Goal: Information Seeking & Learning: Learn about a topic

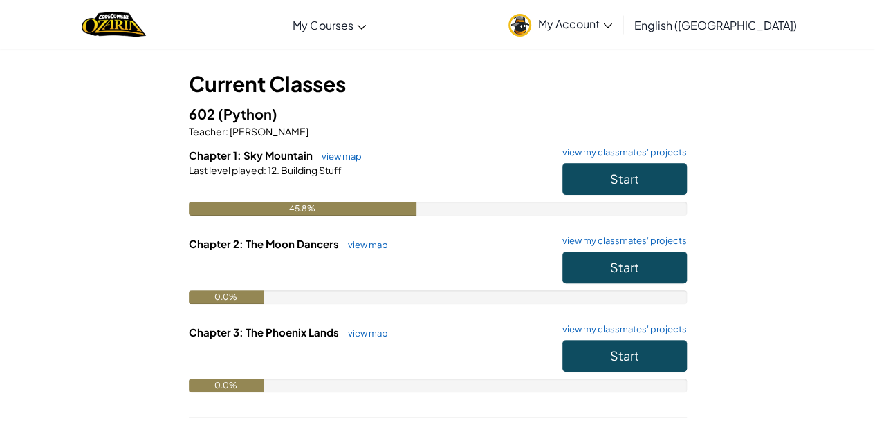
scroll to position [59, 0]
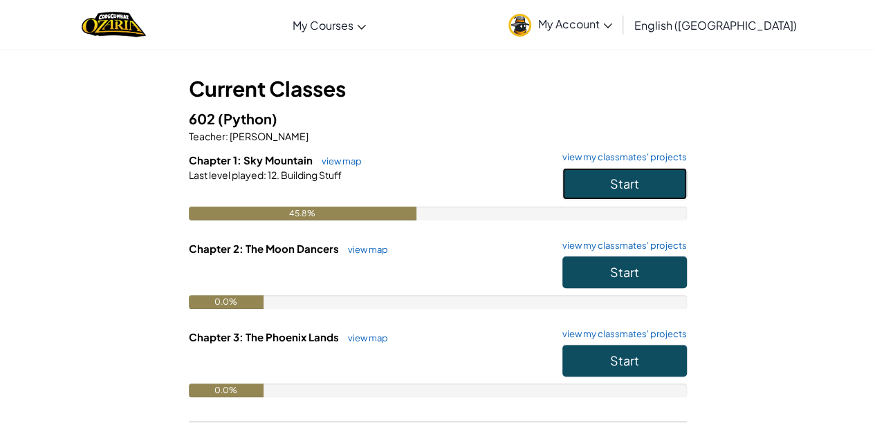
click at [610, 180] on span "Start" at bounding box center [624, 184] width 29 height 16
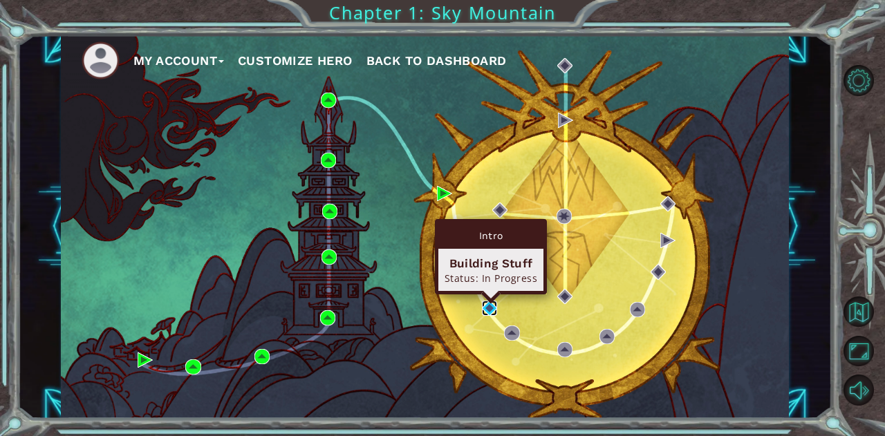
click at [489, 304] on img at bounding box center [489, 308] width 15 height 15
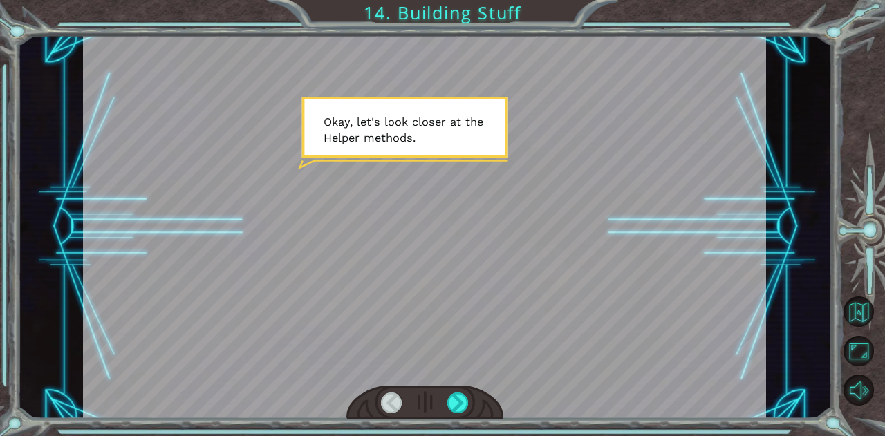
click at [531, 299] on div at bounding box center [424, 227] width 683 height 384
click at [561, 272] on div at bounding box center [424, 227] width 683 height 384
click at [455, 395] on div at bounding box center [457, 403] width 21 height 21
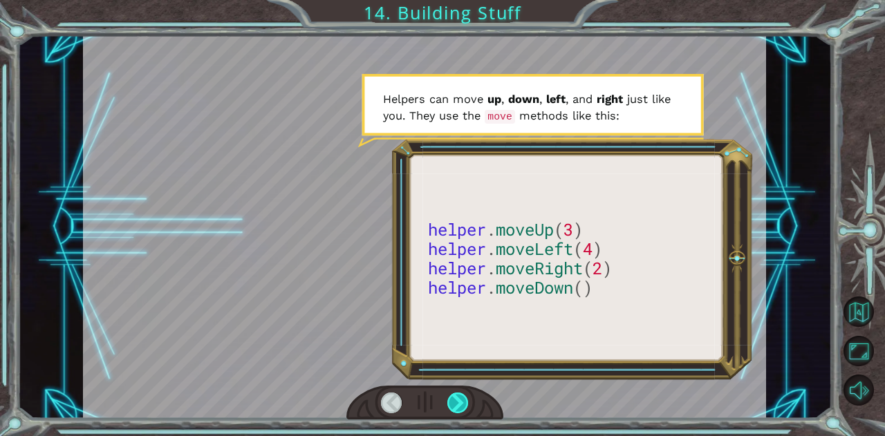
click at [456, 397] on div at bounding box center [457, 403] width 21 height 21
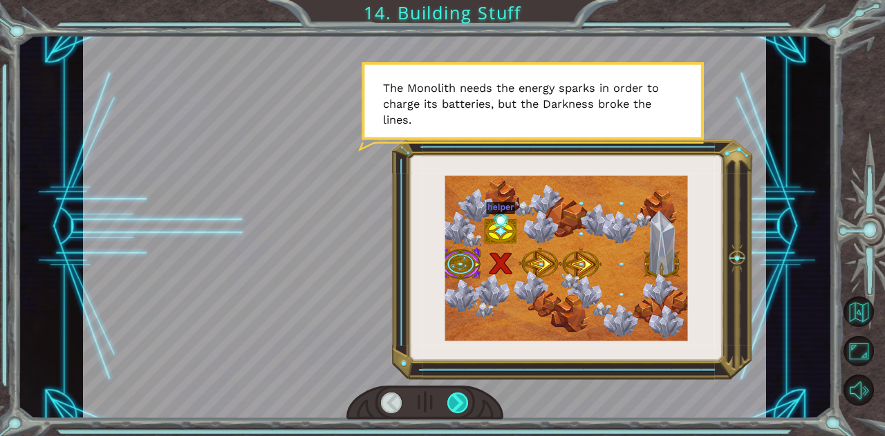
click at [456, 397] on div at bounding box center [457, 403] width 21 height 21
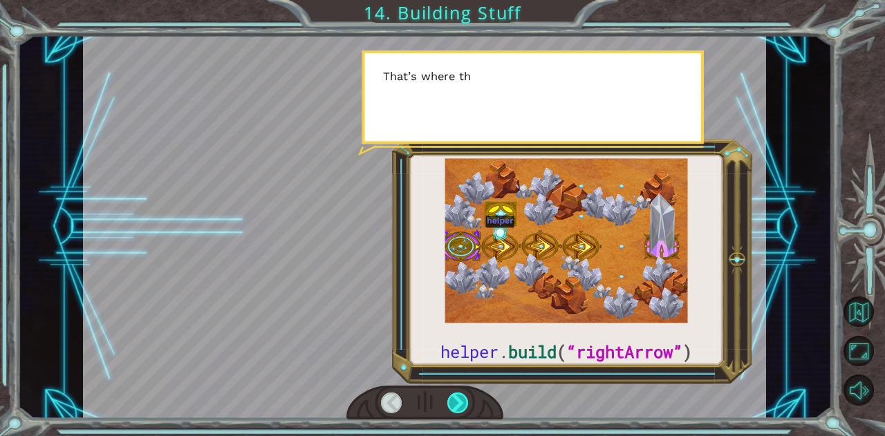
click at [456, 397] on div at bounding box center [457, 403] width 21 height 21
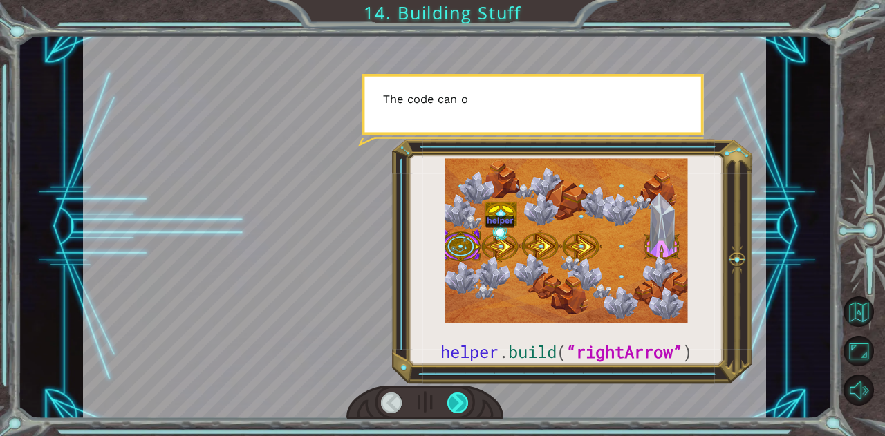
click at [456, 397] on div at bounding box center [457, 403] width 21 height 21
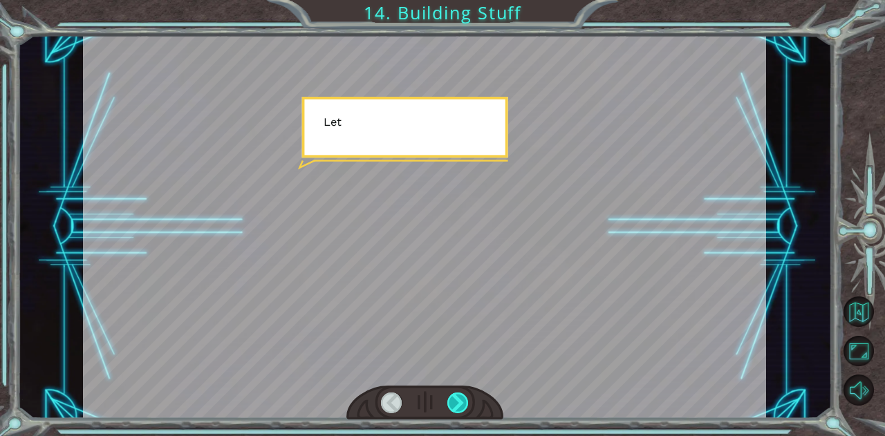
click at [456, 397] on div at bounding box center [457, 403] width 21 height 21
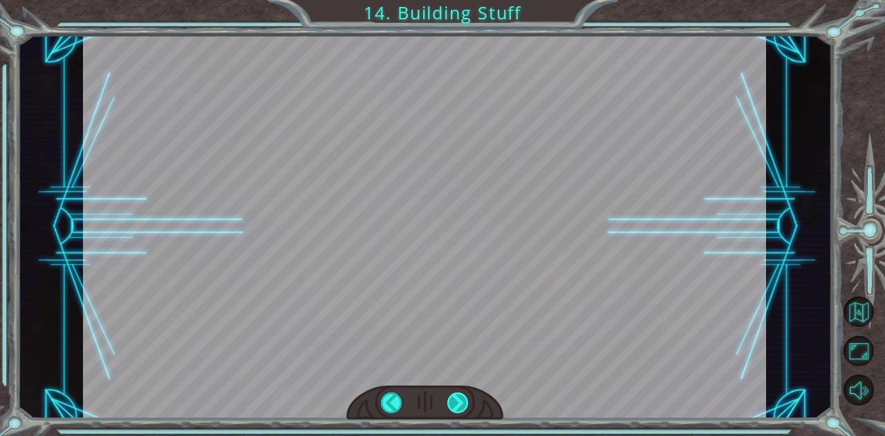
click at [456, 397] on div at bounding box center [457, 403] width 21 height 21
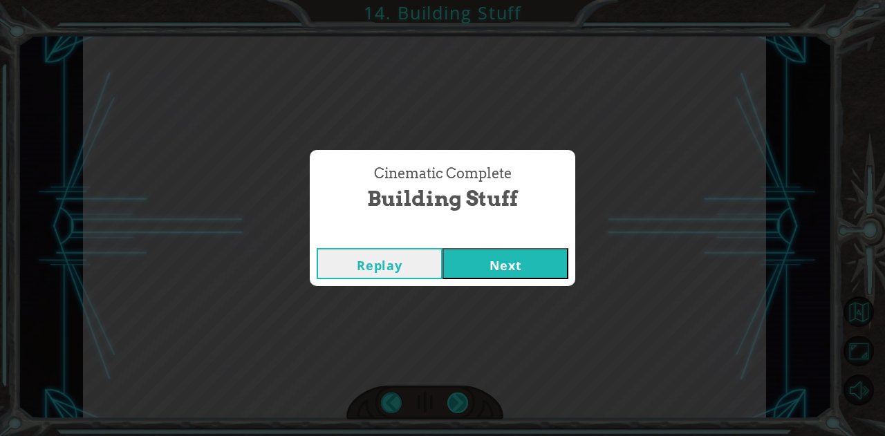
click at [456, 397] on div "Cinematic Complete Building Stuff Replay Next" at bounding box center [442, 218] width 885 height 436
click at [492, 265] on button "Next" at bounding box center [505, 263] width 126 height 31
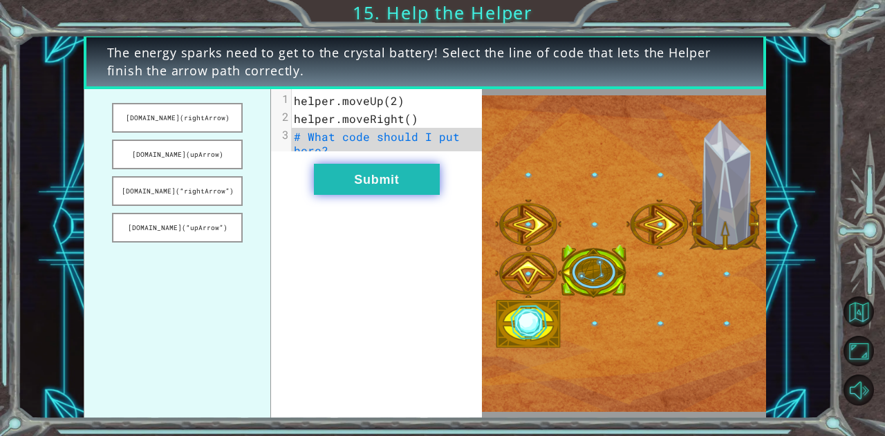
click at [344, 191] on button "Submit" at bounding box center [377, 179] width 126 height 31
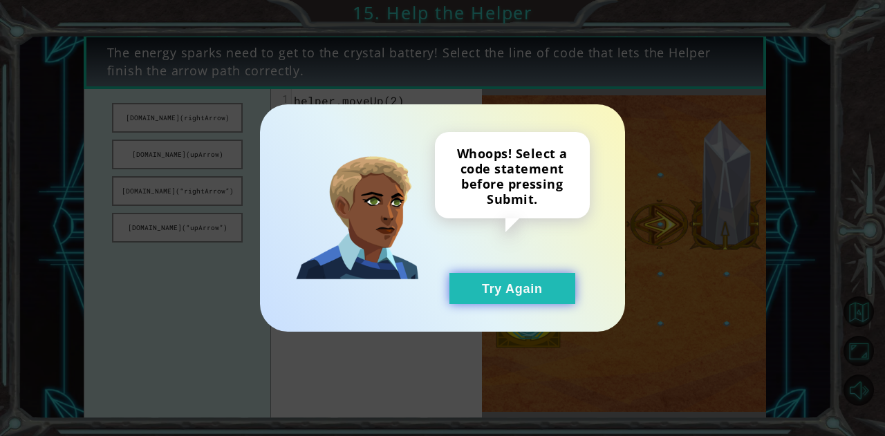
click at [477, 279] on button "Try Again" at bounding box center [512, 288] width 126 height 31
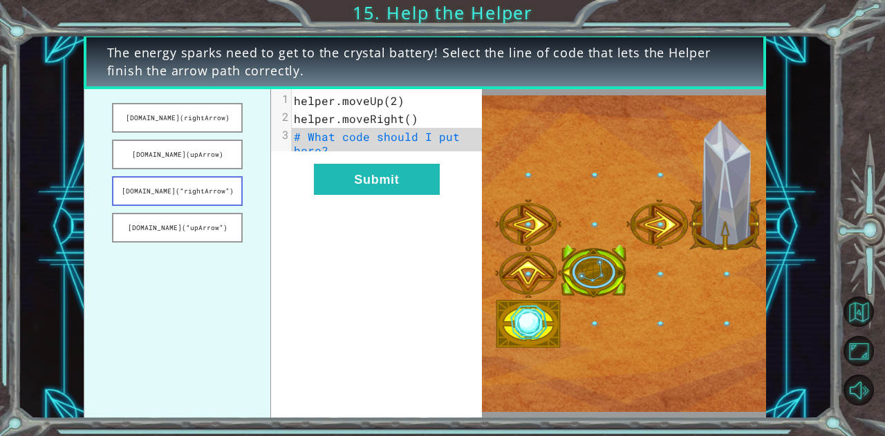
click at [191, 186] on button "[DOMAIN_NAME](“rightArrow”)" at bounding box center [177, 191] width 131 height 30
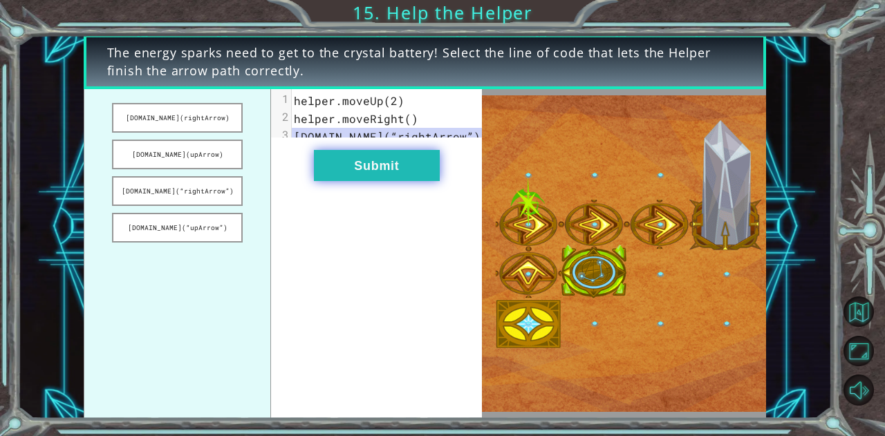
click at [415, 174] on button "Submit" at bounding box center [377, 165] width 126 height 31
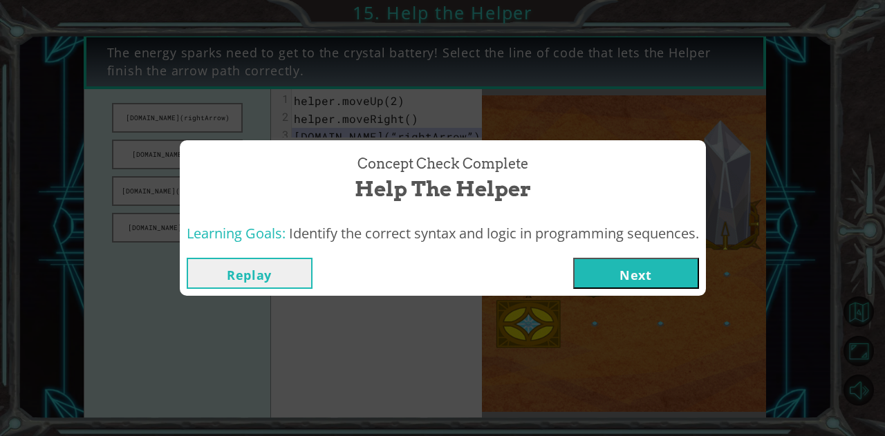
click at [606, 266] on button "Next" at bounding box center [636, 273] width 126 height 31
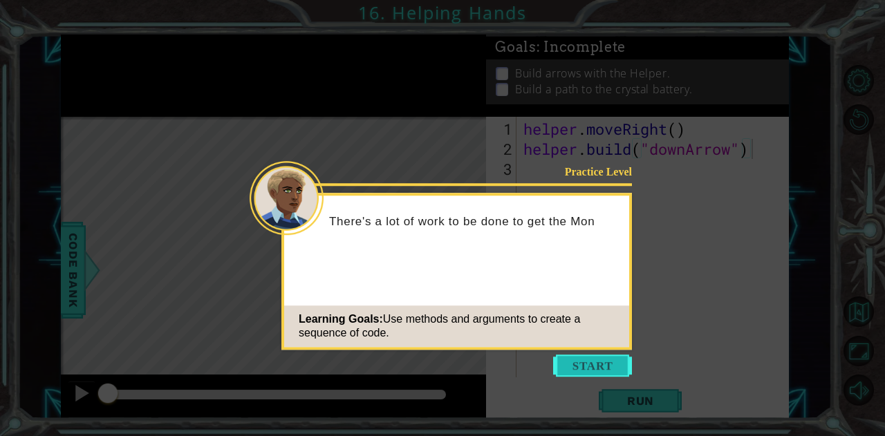
click at [604, 360] on button "Start" at bounding box center [592, 366] width 79 height 22
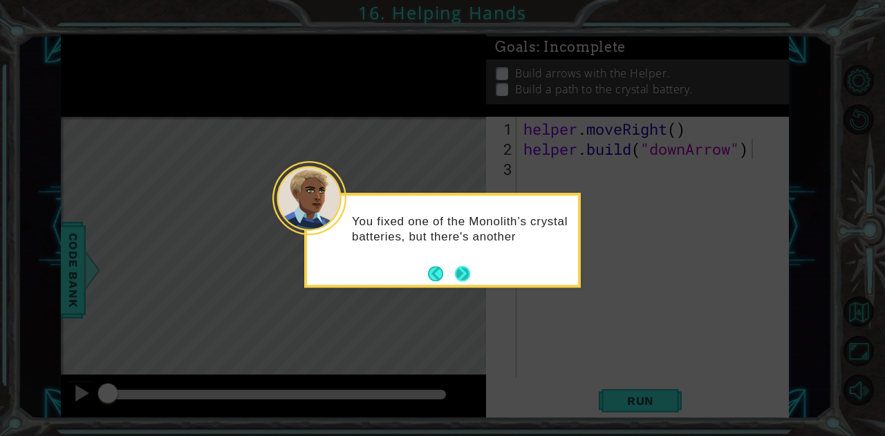
click at [466, 274] on button "Next" at bounding box center [462, 273] width 17 height 17
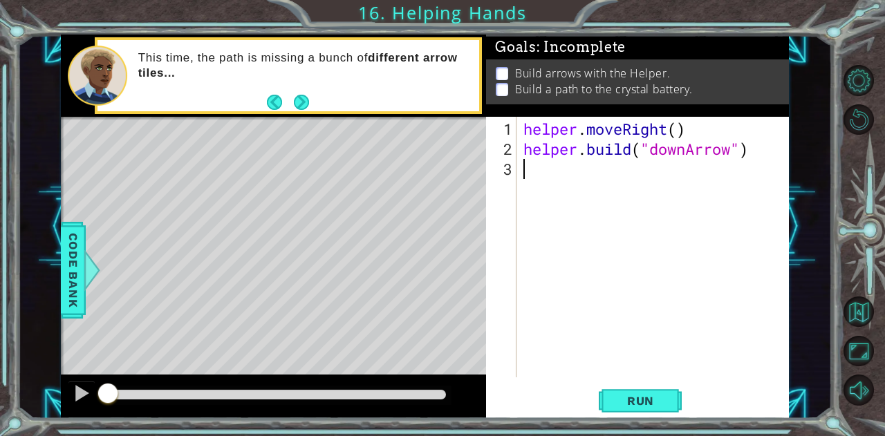
click at [551, 169] on div "helper . moveRight ( ) helper . build ( "downArrow" )" at bounding box center [657, 269] width 272 height 301
click at [633, 400] on span "Run" at bounding box center [640, 401] width 55 height 14
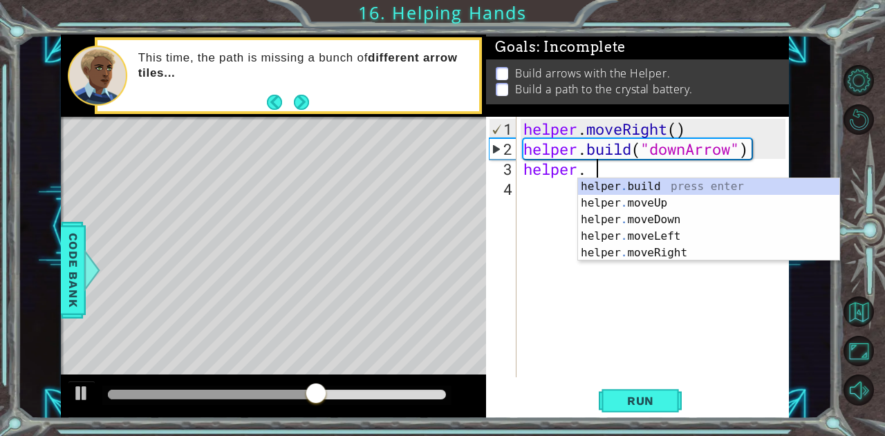
scroll to position [0, 2]
click at [615, 185] on div "helper . build press enter helper . moveUp press enter helper . moveDown press …" at bounding box center [709, 236] width 262 height 116
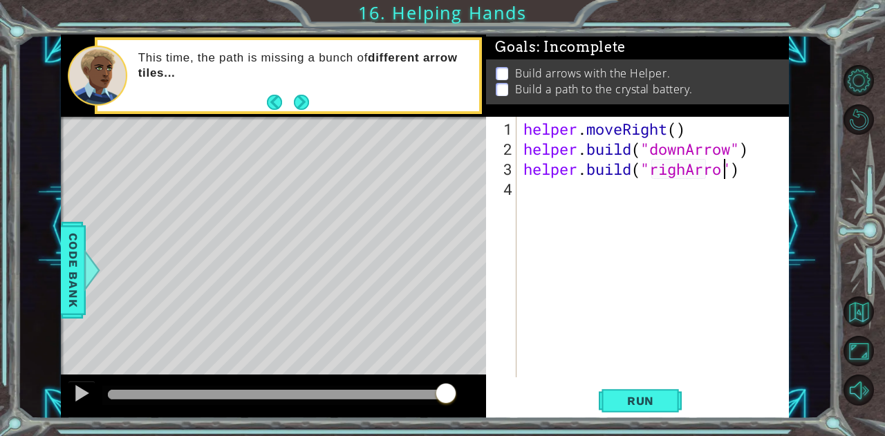
scroll to position [0, 9]
click at [686, 171] on div "helper . moveRight ( ) helper . build ( "downArrow" ) helper . build ( "righArr…" at bounding box center [657, 269] width 272 height 301
click at [646, 404] on span "Run" at bounding box center [640, 401] width 55 height 14
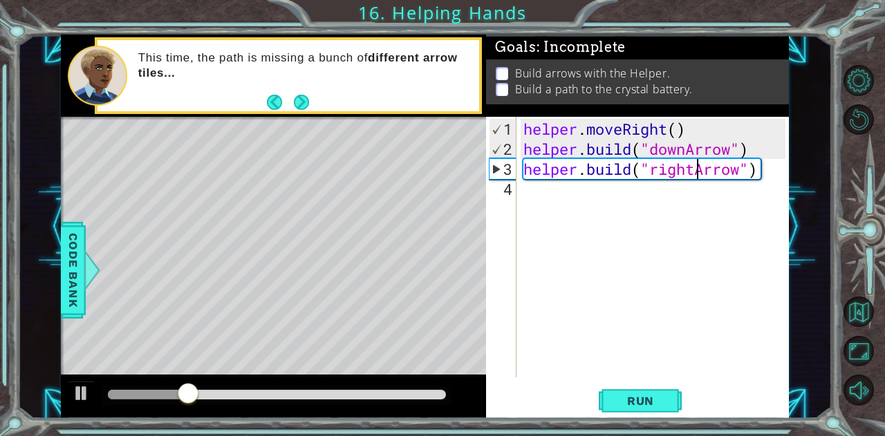
click at [744, 169] on div "helper . moveRight ( ) helper . build ( "downArrow" ) helper . build ( "rightAr…" at bounding box center [657, 269] width 272 height 301
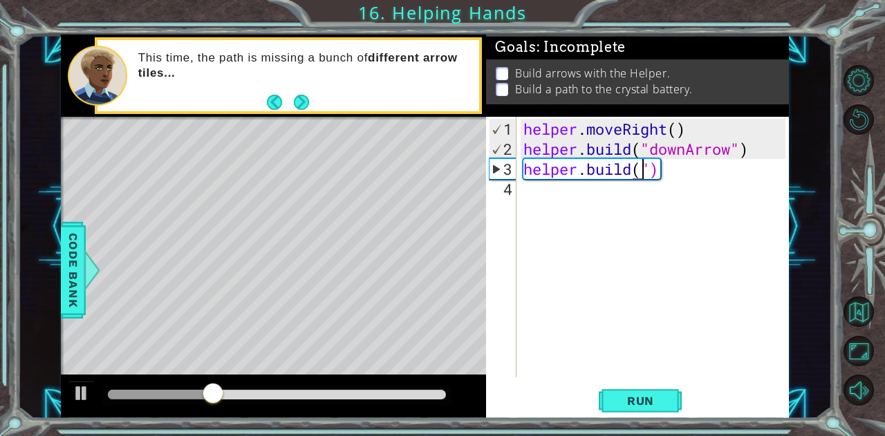
scroll to position [0, 6]
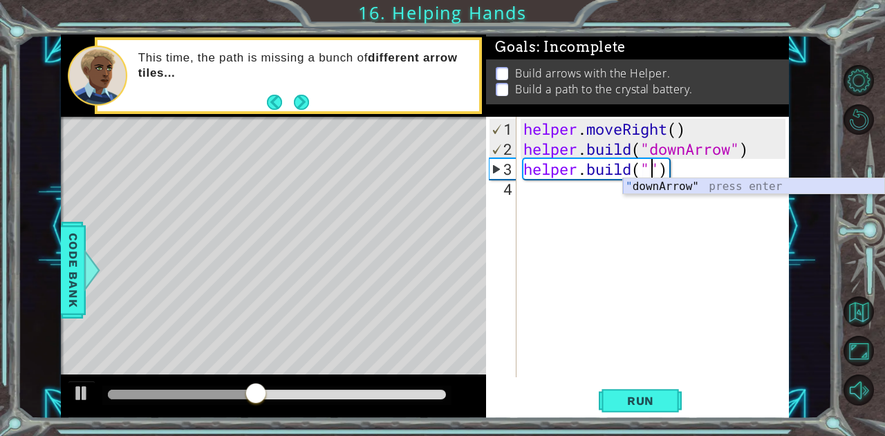
click at [709, 187] on div "" downArrow" press enter" at bounding box center [754, 203] width 262 height 50
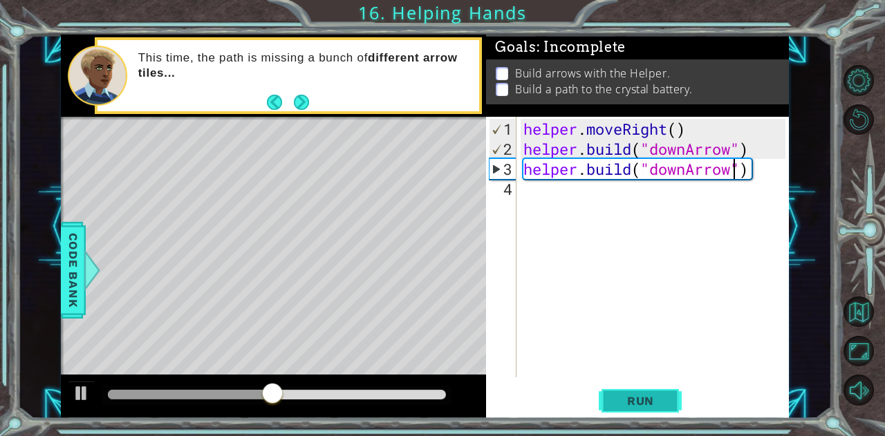
click at [635, 405] on span "Run" at bounding box center [640, 401] width 55 height 14
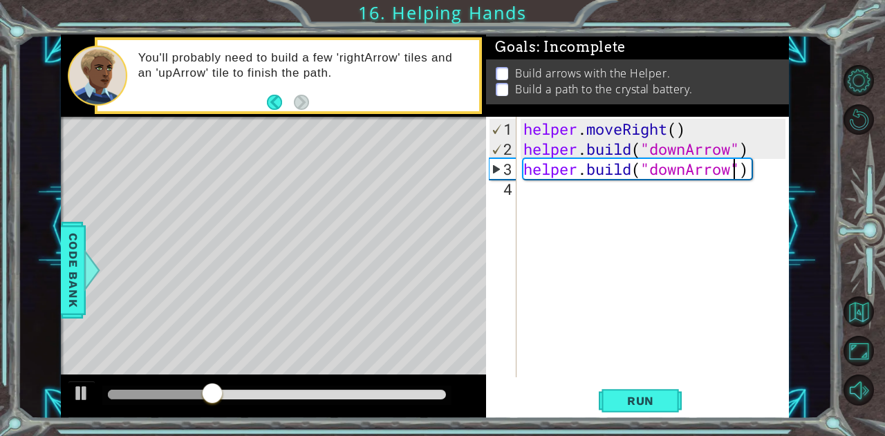
click at [687, 171] on div "helper . moveRight ( ) helper . build ( "downArrow" ) helper . build ( "downArr…" at bounding box center [657, 269] width 272 height 301
click at [718, 167] on div "helper . moveRight ( ) helper . build ( "downArrow" ) helper . build ( "Arrow" )" at bounding box center [657, 269] width 272 height 301
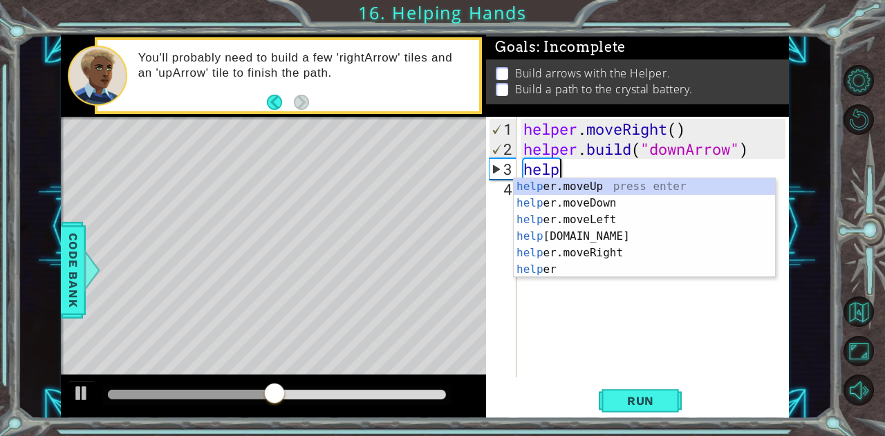
scroll to position [0, 1]
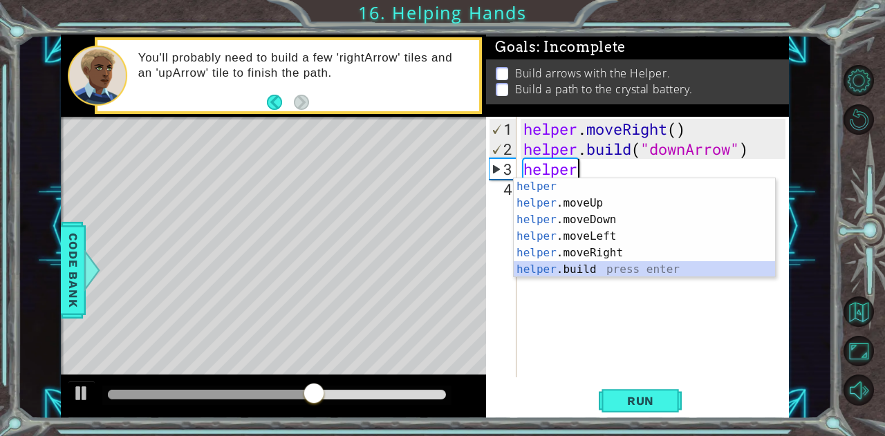
click at [675, 269] on div "helper press enter helper .moveUp press enter helper .moveDown press enter help…" at bounding box center [645, 244] width 262 height 133
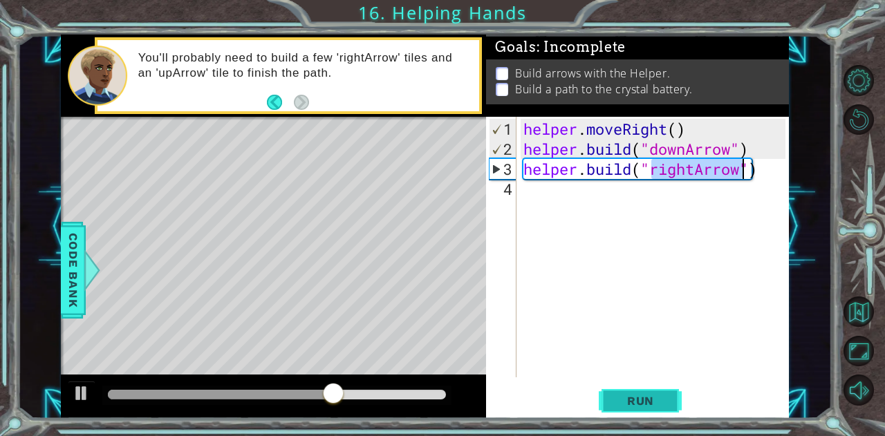
click at [655, 407] on span "Run" at bounding box center [640, 401] width 55 height 14
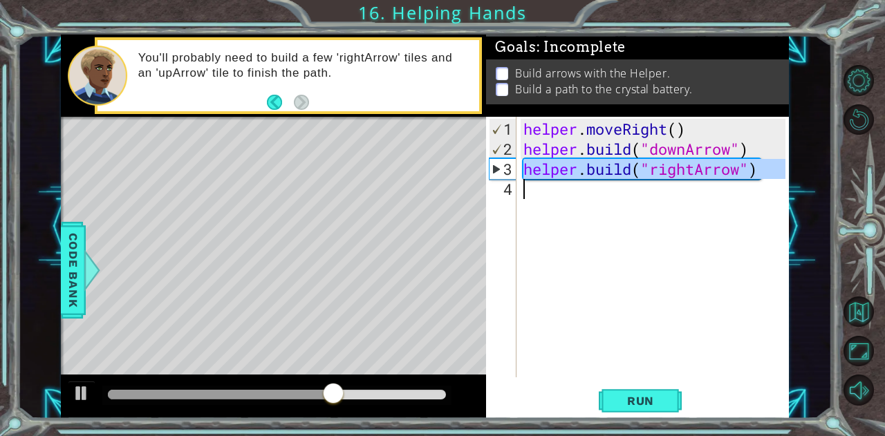
drag, startPoint x: 521, startPoint y: 174, endPoint x: 798, endPoint y: 191, distance: 277.1
click at [798, 191] on div "1 ההההההההההההההההההההההההההההההההההההההההההההההההההההההההההההההההההההההההההההה…" at bounding box center [425, 227] width 814 height 384
type textarea "[DOMAIN_NAME]("rightArrow")"
paste textarea "Code Area"
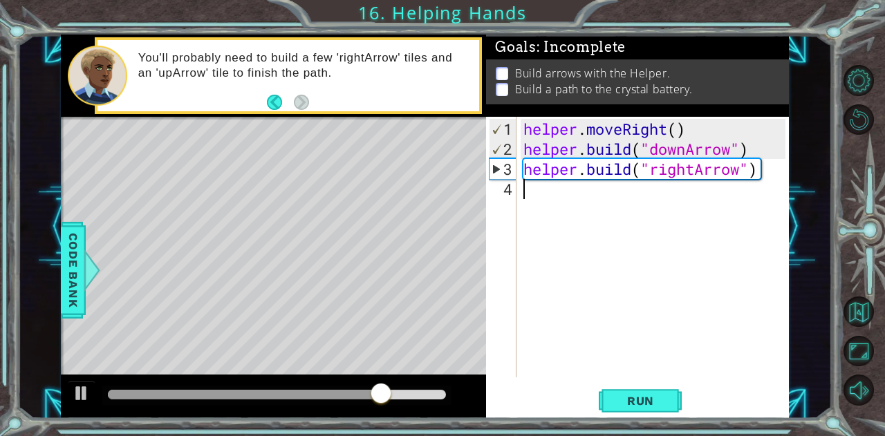
click at [538, 189] on div "helper . moveRight ( ) helper . build ( "downArrow" ) helper . build ( "rightAr…" at bounding box center [657, 269] width 272 height 301
paste textarea "[DOMAIN_NAME]("rightArrow")"
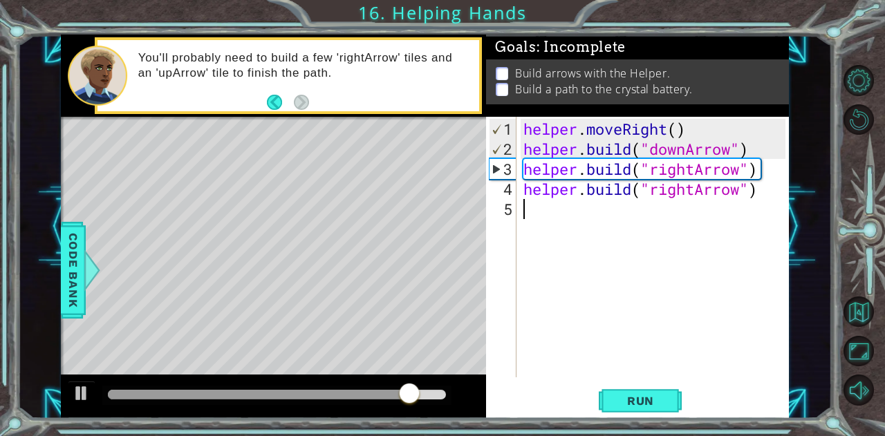
click at [759, 165] on div "helper . moveRight ( ) helper . build ( "downArrow" ) helper . build ( "rightAr…" at bounding box center [657, 269] width 272 height 301
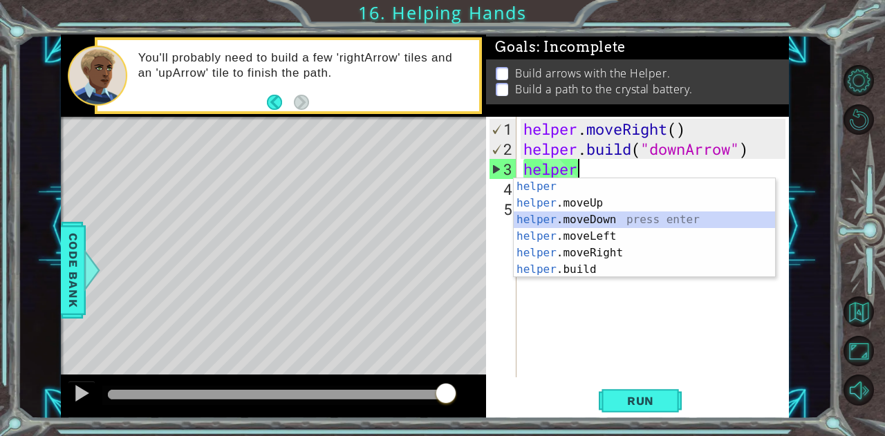
click at [590, 218] on div "helper press enter helper .moveUp press enter helper .moveDown press enter help…" at bounding box center [645, 244] width 262 height 133
type textarea "helper.moveDown(1)"
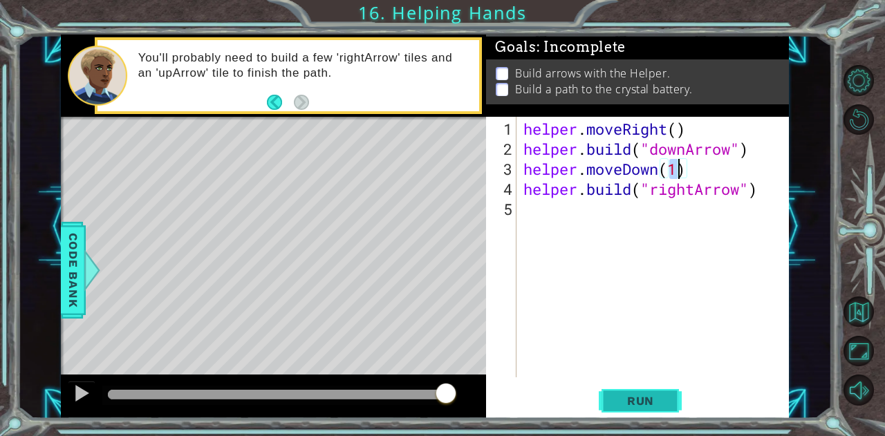
click at [643, 391] on button "Run" at bounding box center [640, 401] width 83 height 30
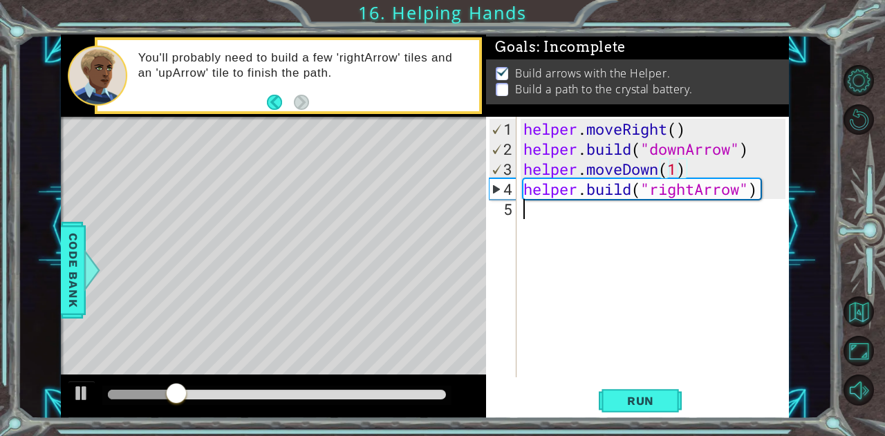
click at [570, 219] on div "helper . moveRight ( ) helper . build ( "downArrow" ) helper . moveDown ( 1 ) h…" at bounding box center [657, 269] width 272 height 301
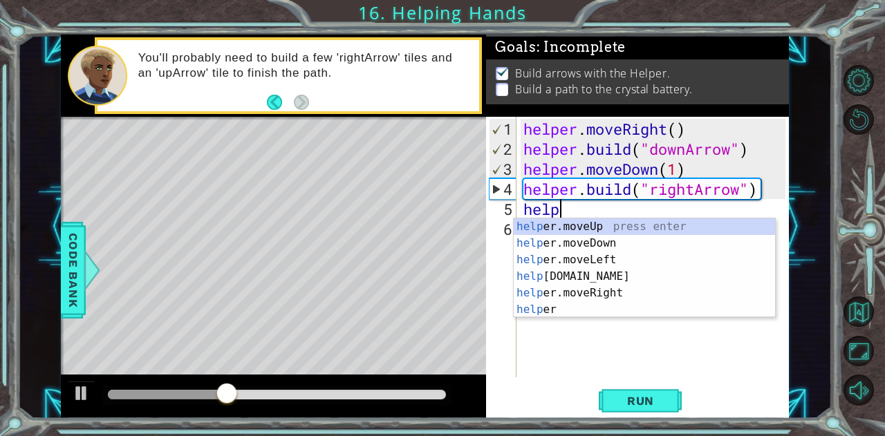
scroll to position [0, 1]
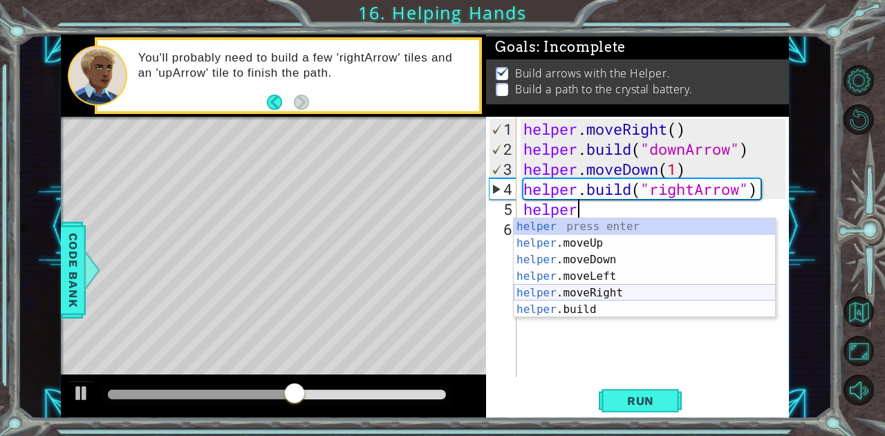
click at [568, 291] on div "helper press enter helper .moveUp press enter helper .moveDown press enter help…" at bounding box center [645, 284] width 262 height 133
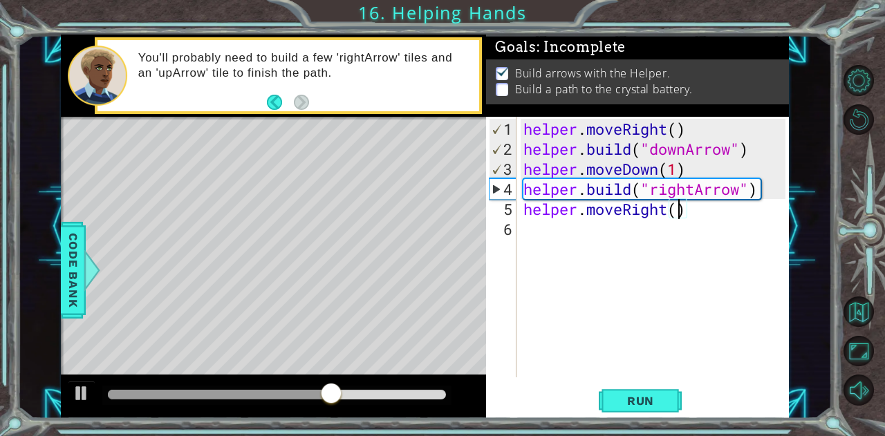
scroll to position [0, 7]
type textarea "helper.moveRight(1)"
click at [575, 245] on div "helper . moveRight ( ) helper . build ( "downArrow" ) helper . moveDown ( 1 ) h…" at bounding box center [657, 269] width 272 height 301
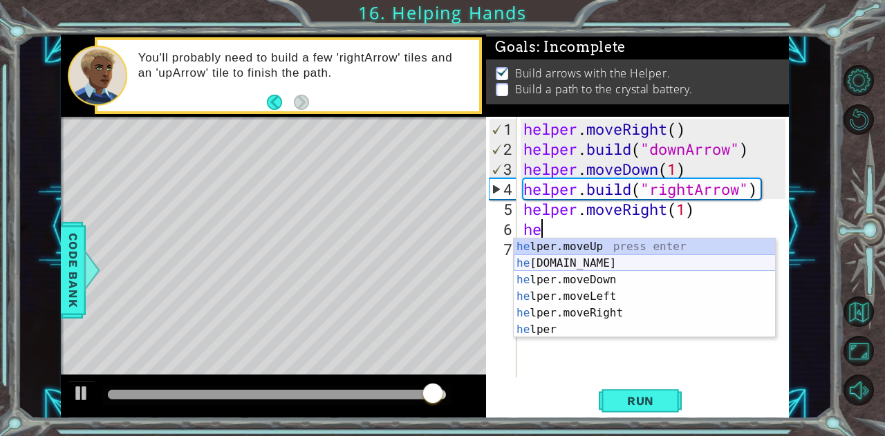
click at [577, 260] on div "he lper.moveUp press enter he [DOMAIN_NAME] press enter he lper.moveDown press …" at bounding box center [645, 305] width 262 height 133
type textarea "[DOMAIN_NAME]("rightArrow")"
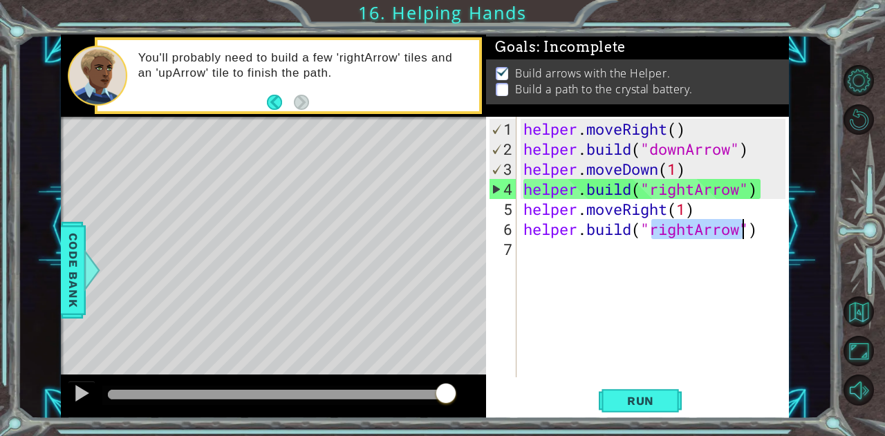
click at [559, 254] on div "helper . moveRight ( ) helper . build ( "downArrow" ) helper . moveDown ( 1 ) h…" at bounding box center [657, 269] width 272 height 301
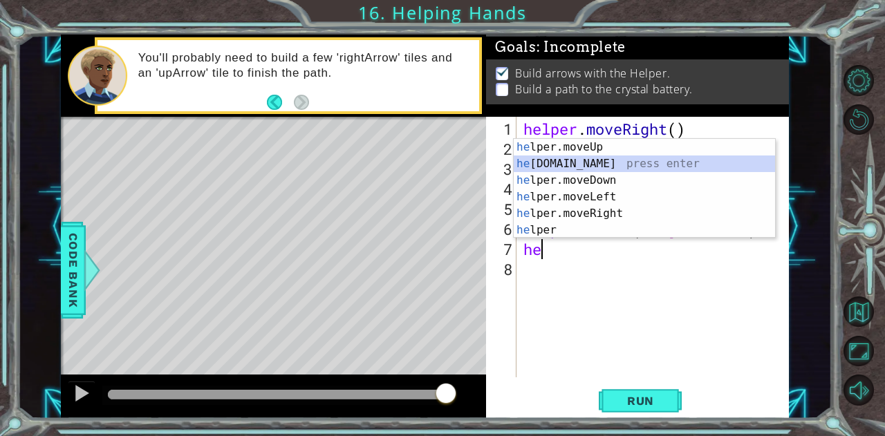
click at [557, 161] on div "he lper.moveUp press enter he [DOMAIN_NAME] press enter he lper.moveDown press …" at bounding box center [645, 205] width 262 height 133
type textarea "[DOMAIN_NAME]("rightArrow")"
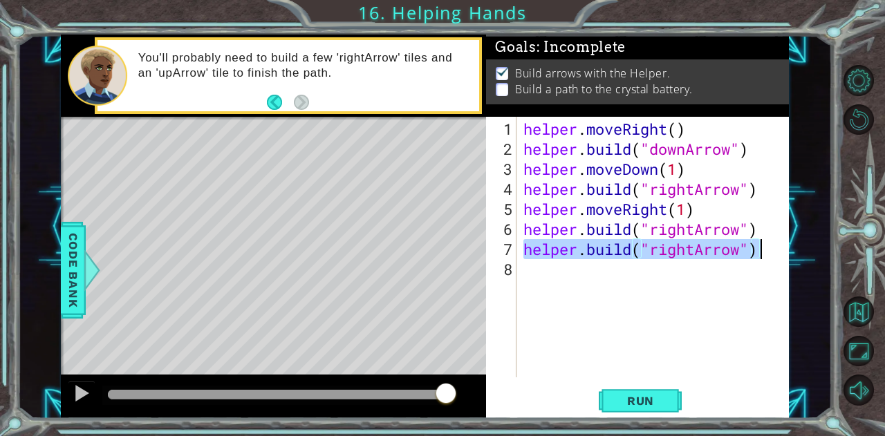
drag, startPoint x: 521, startPoint y: 250, endPoint x: 777, endPoint y: 256, distance: 255.9
click at [777, 256] on div "helper . moveRight ( ) helper . build ( "downArrow" ) helper . moveDown ( 1 ) h…" at bounding box center [657, 269] width 272 height 301
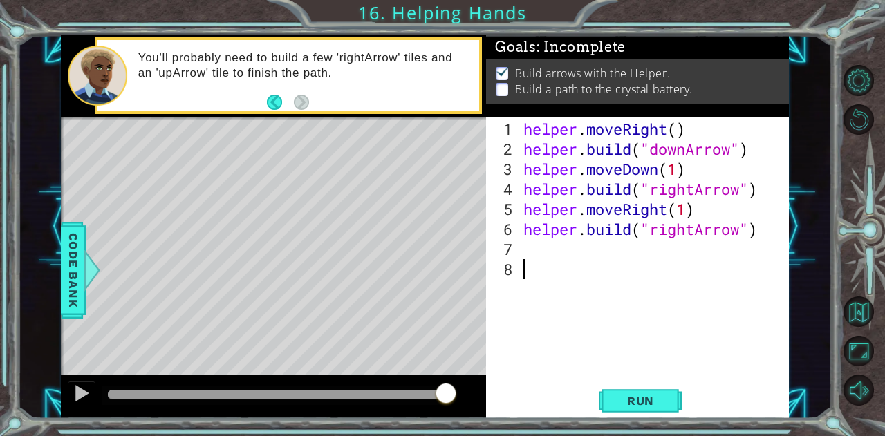
click at [550, 272] on div "helper . moveRight ( ) helper . build ( "downArrow" ) helper . moveDown ( 1 ) h…" at bounding box center [657, 269] width 272 height 301
paste textarea "[DOMAIN_NAME]("rightArrow")"
type textarea "[DOMAIN_NAME]("rightArrow")"
click at [570, 246] on div "helper . moveRight ( ) helper . build ( "downArrow" ) helper . moveDown ( 1 ) h…" at bounding box center [657, 269] width 272 height 301
